Goal: Information Seeking & Learning: Learn about a topic

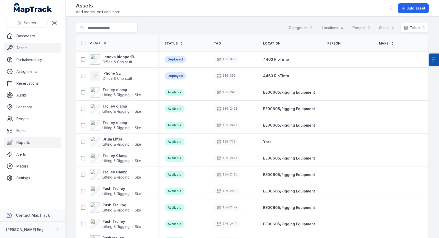
click at [29, 142] on link "Reports" at bounding box center [32, 142] width 57 height 10
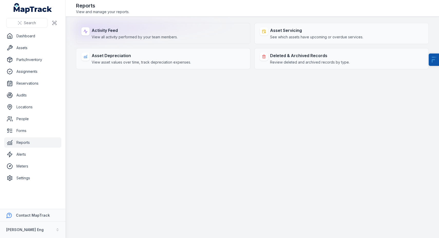
click at [132, 31] on strong "Activity Feed" at bounding box center [135, 30] width 86 height 6
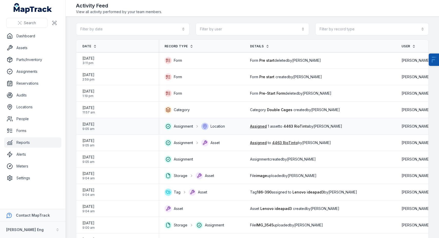
click at [90, 123] on span "01/09/2025" at bounding box center [88, 123] width 12 height 5
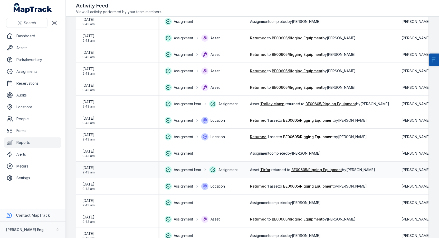
scroll to position [657, 0]
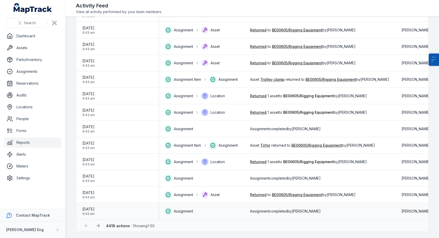
drag, startPoint x: 209, startPoint y: 216, endPoint x: 212, endPoint y: 216, distance: 2.8
click at [212, 216] on td "Assignment" at bounding box center [201, 211] width 86 height 16
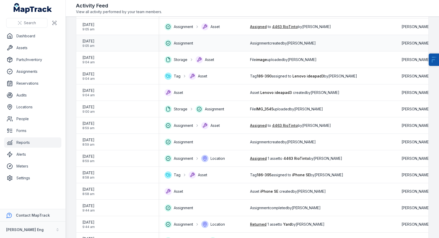
scroll to position [116, 0]
click at [264, 92] on span "Lenovo ideapad3" at bounding box center [276, 92] width 32 height 4
drag, startPoint x: 263, startPoint y: 93, endPoint x: 292, endPoint y: 93, distance: 29.5
click at [292, 93] on span "Asset Lenovo ideapad3 created by Lakshman Peketi" at bounding box center [294, 92] width 89 height 5
copy span "Lenovo ideapad3"
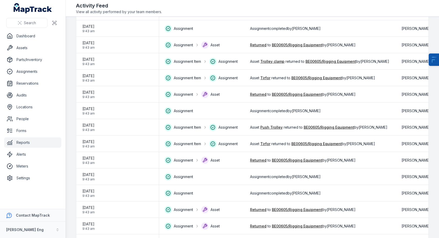
scroll to position [657, 0]
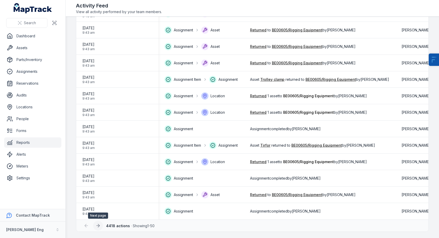
click at [101, 224] on button at bounding box center [98, 225] width 10 height 10
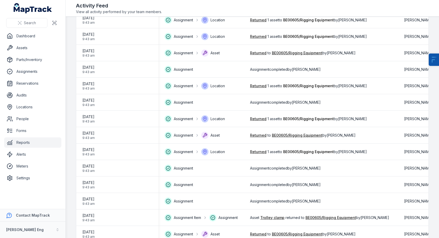
scroll to position [657, 0]
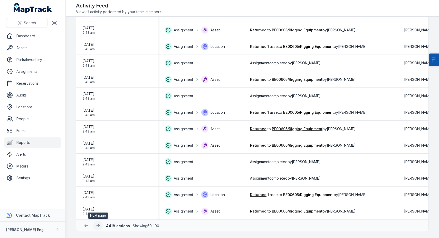
click at [96, 225] on icon at bounding box center [98, 225] width 5 height 5
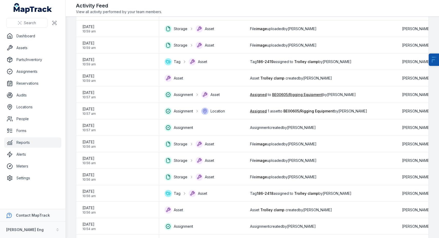
scroll to position [410, 0]
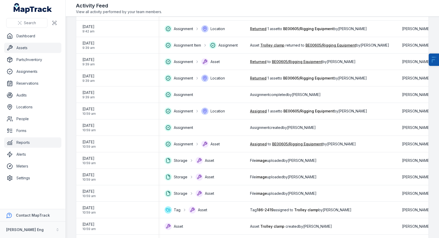
click at [29, 48] on link "Assets" at bounding box center [32, 48] width 57 height 10
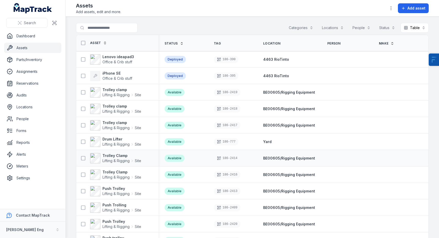
scroll to position [0, 141]
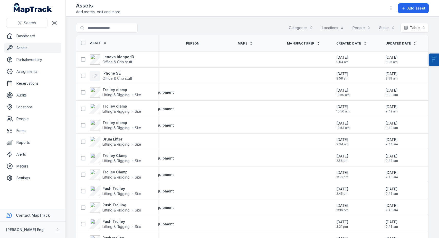
click at [363, 44] on icon at bounding box center [365, 44] width 4 height 4
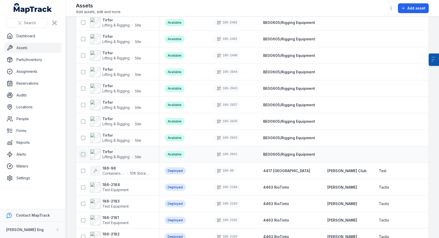
click at [84, 154] on icon at bounding box center [83, 154] width 5 height 5
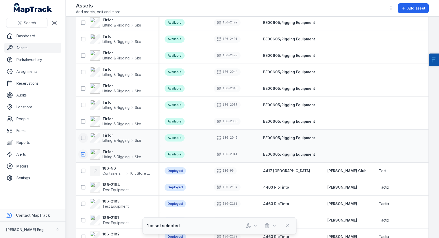
click at [81, 138] on icon at bounding box center [83, 137] width 5 height 5
click at [85, 122] on icon at bounding box center [83, 121] width 5 height 5
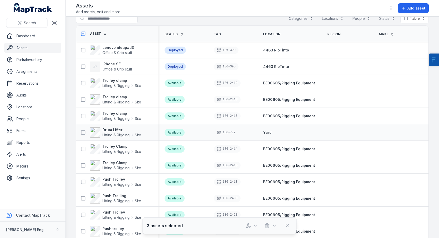
scroll to position [10, 0]
click at [116, 48] on strong "Lenovo ideapad3" at bounding box center [118, 47] width 32 height 5
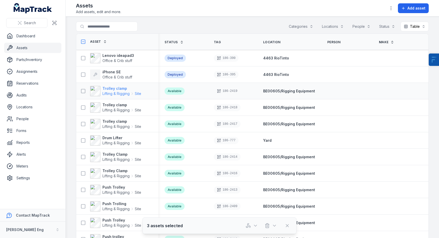
scroll to position [0, 0]
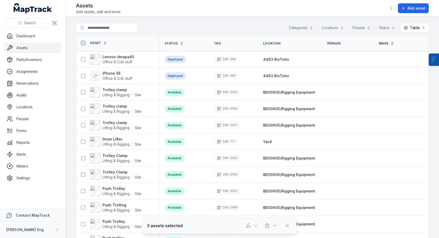
click at [195, 5] on div "Assets Add assets, edit and more. Add asset" at bounding box center [252, 8] width 353 height 12
click at [111, 90] on strong "Trolley clamp" at bounding box center [121, 89] width 39 height 5
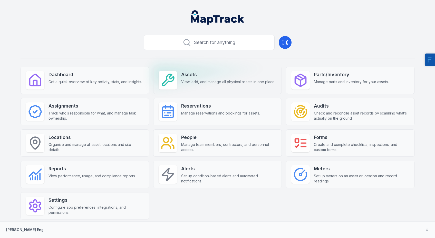
click at [212, 77] on strong "Assets" at bounding box center [228, 74] width 94 height 7
